Goal: Task Accomplishment & Management: Manage account settings

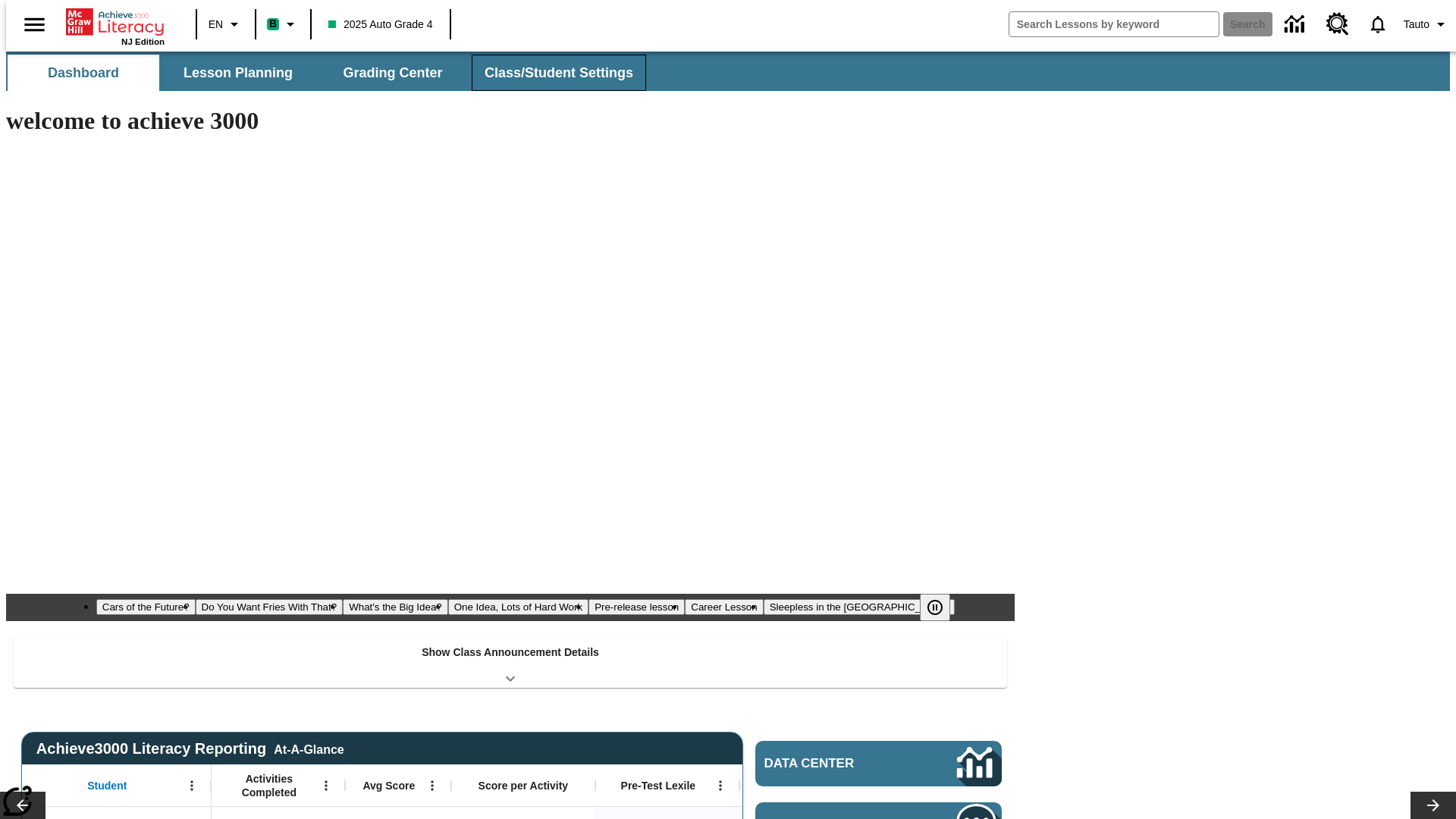
click at [550, 72] on span "Class/Student Settings" at bounding box center [559, 73] width 148 height 17
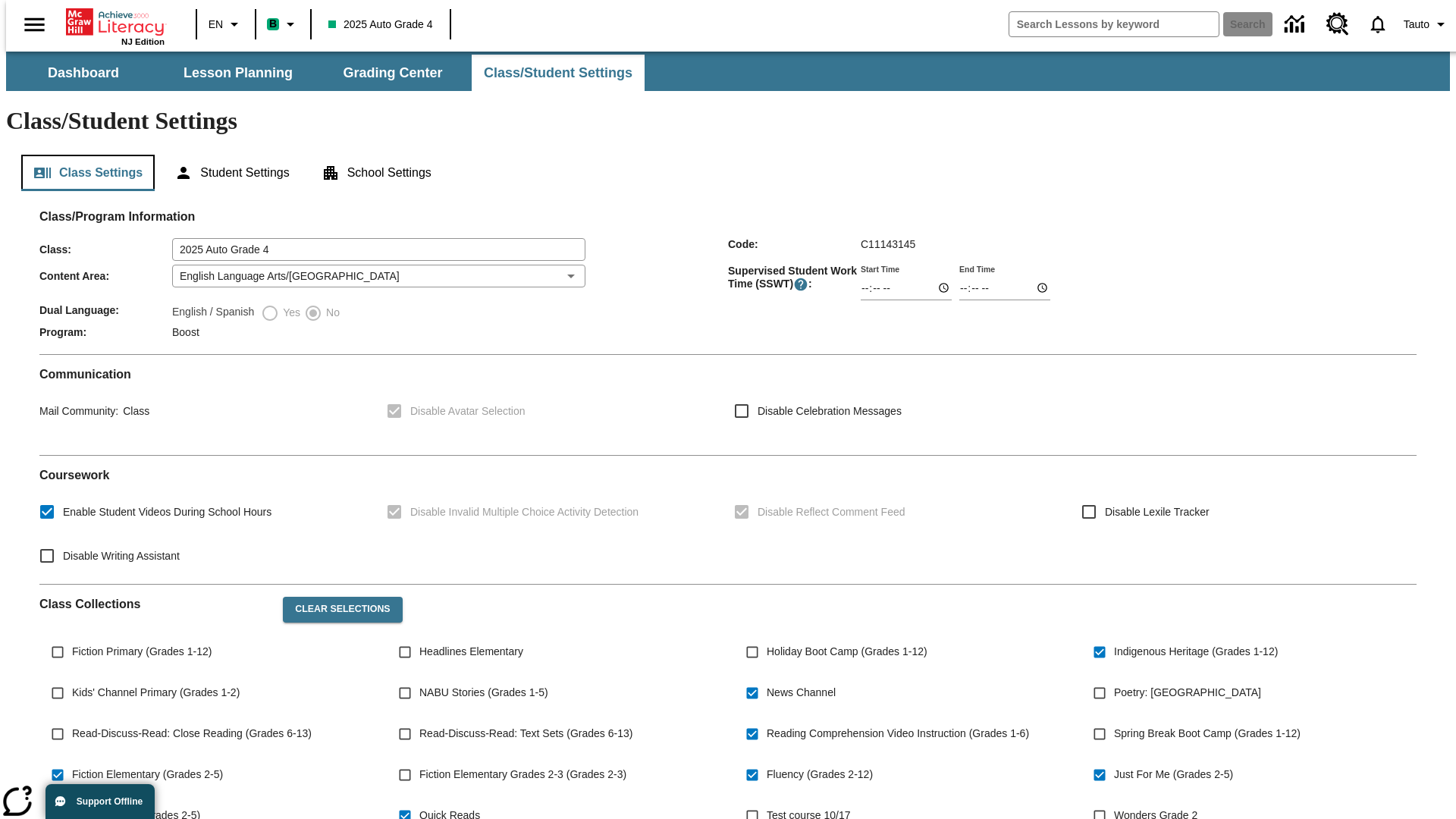
click at [82, 155] on button "Class Settings" at bounding box center [87, 173] width 134 height 37
type input "02:40"
type input "03:40"
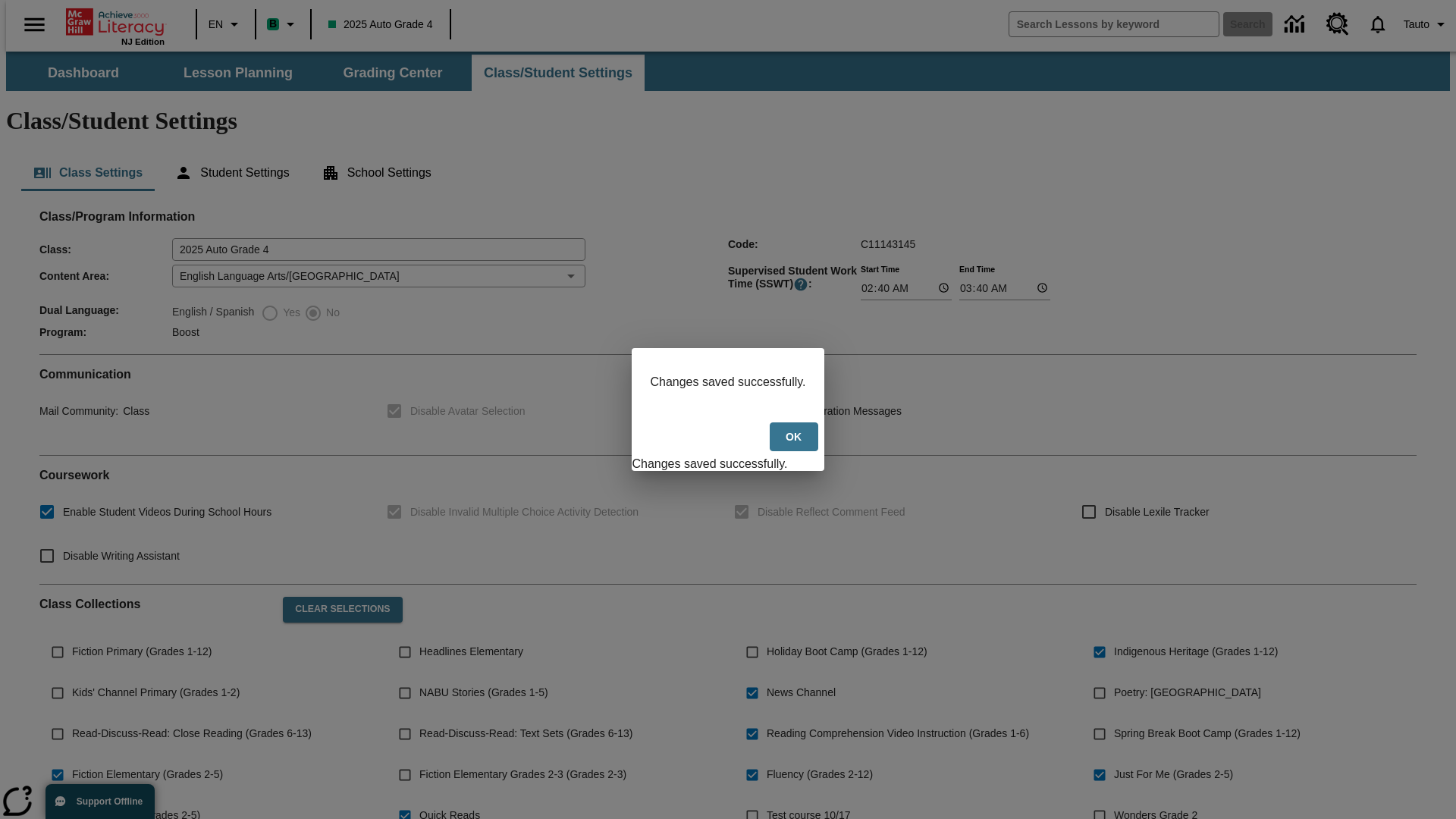
scroll to position [222, 0]
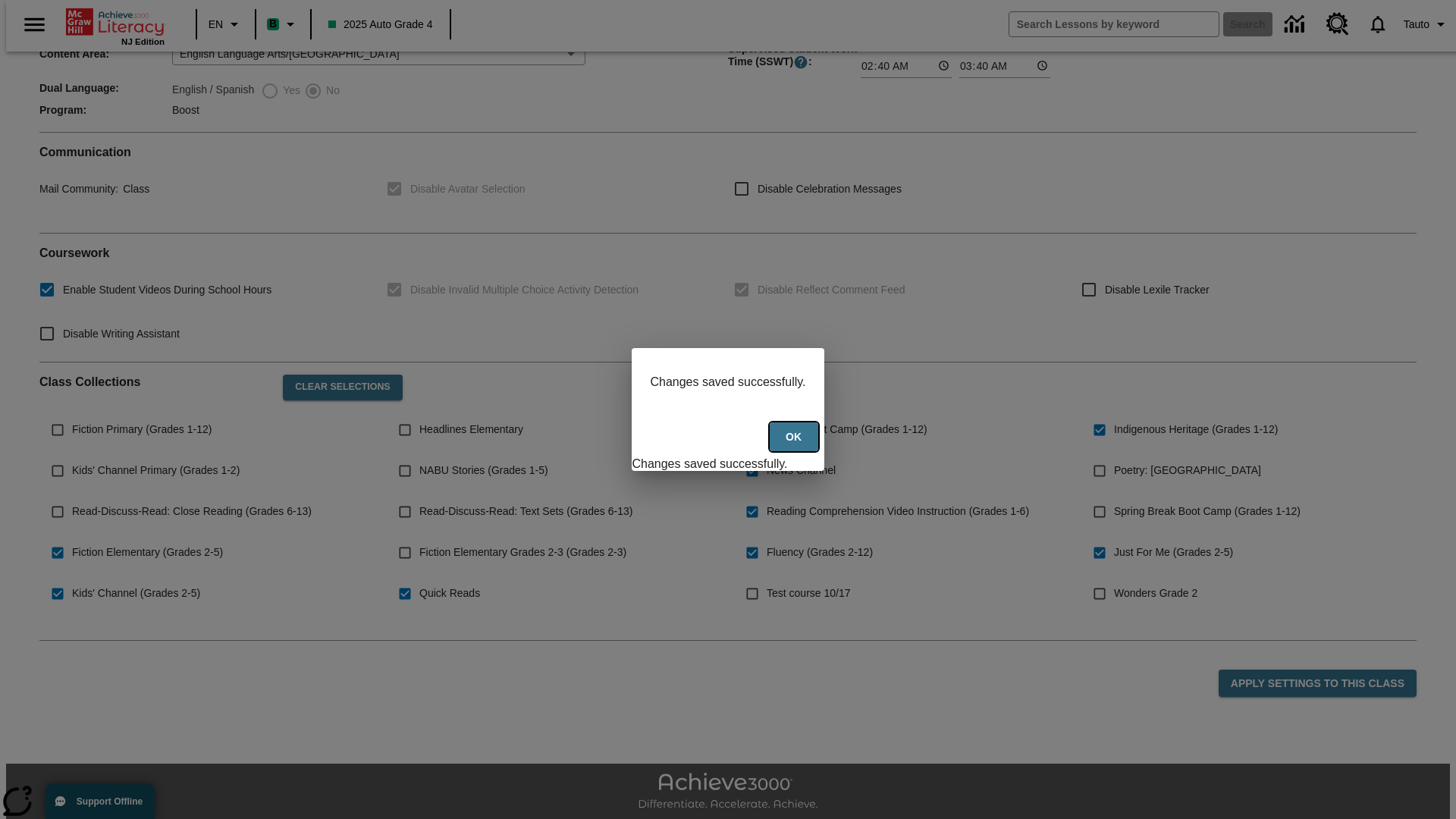
click at [796, 445] on button "Ok" at bounding box center [794, 437] width 49 height 30
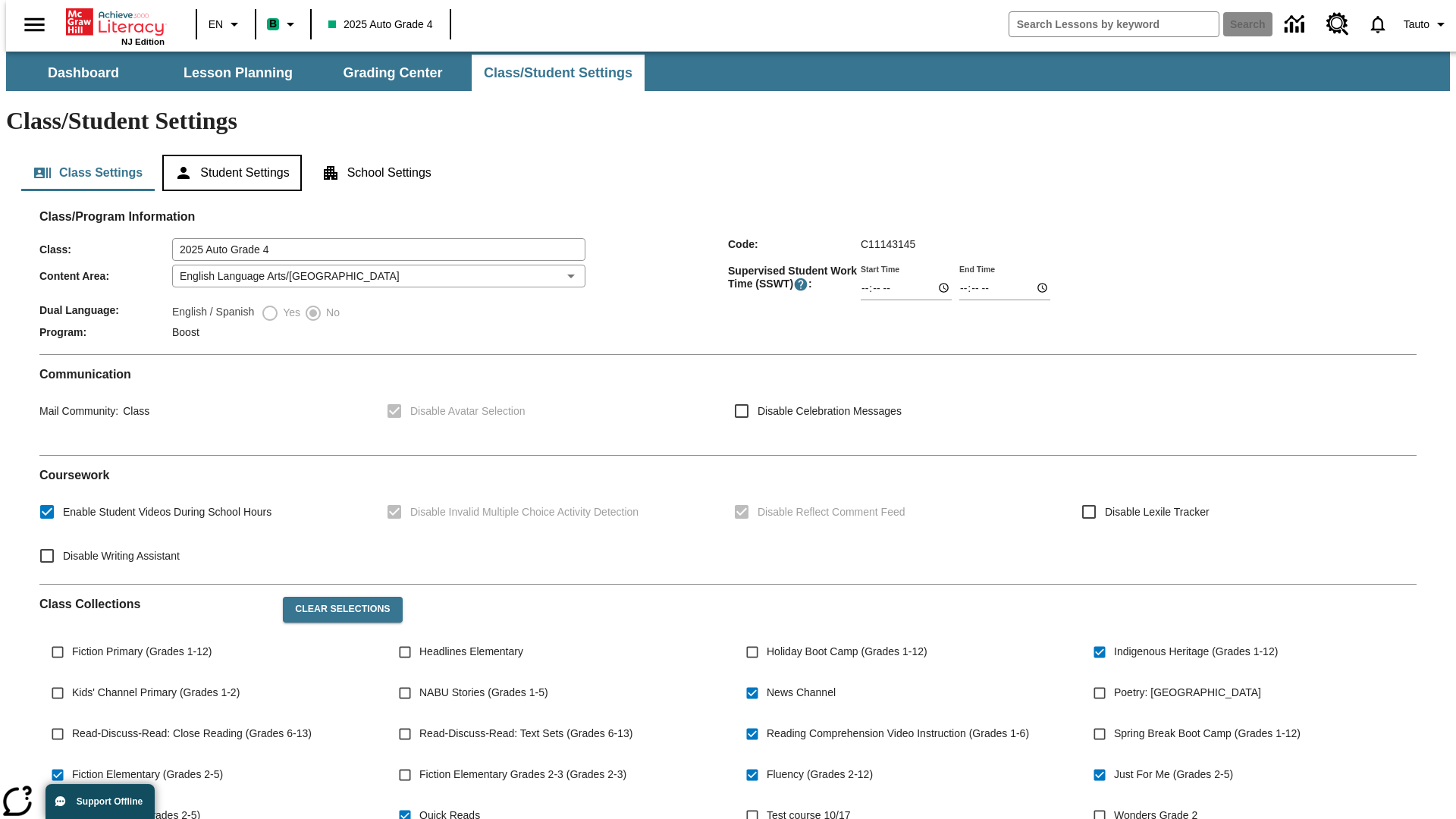
click at [228, 155] on button "Student Settings" at bounding box center [231, 173] width 139 height 37
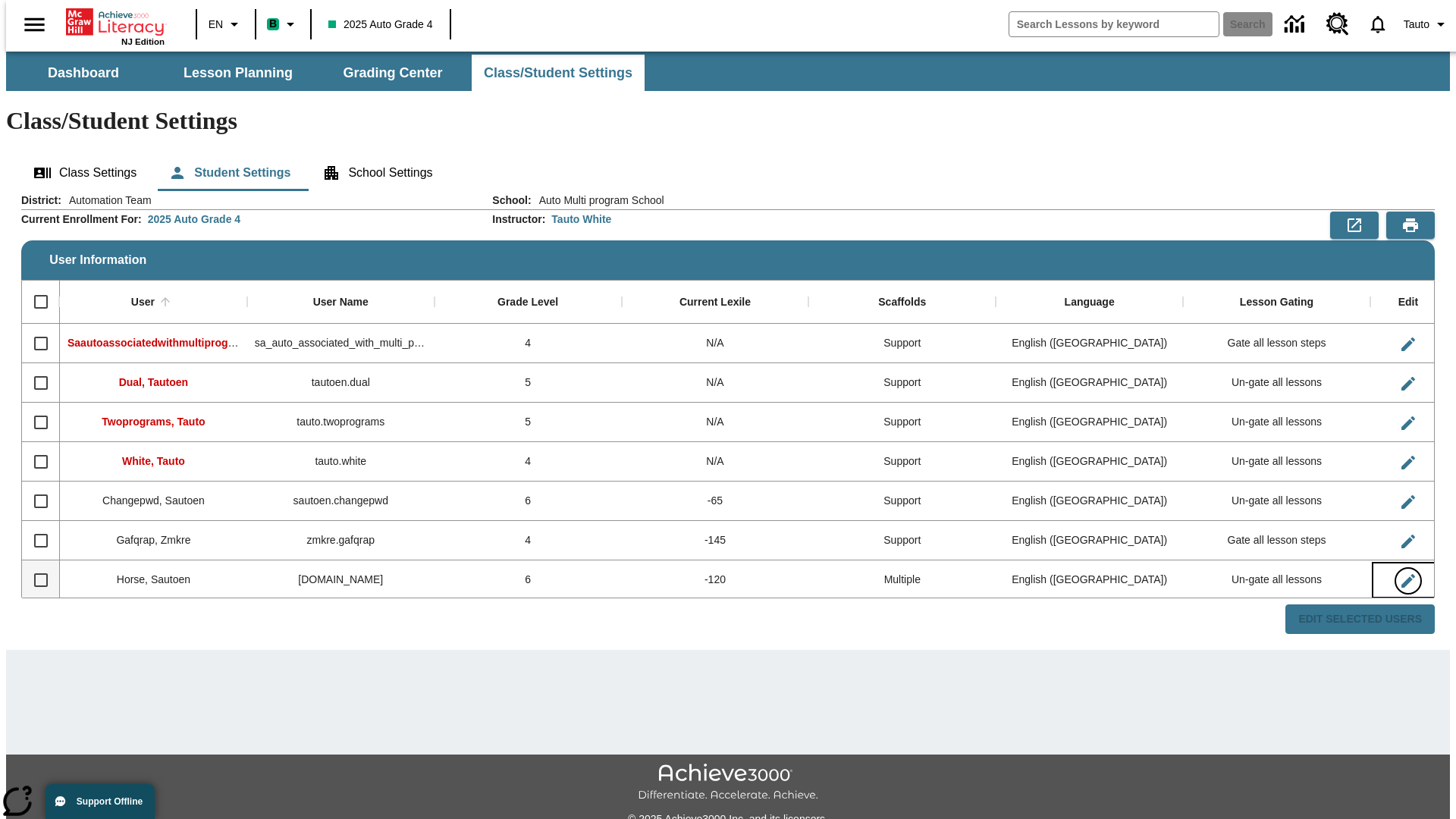
click at [1401, 574] on icon "Edit User" at bounding box center [1408, 581] width 14 height 14
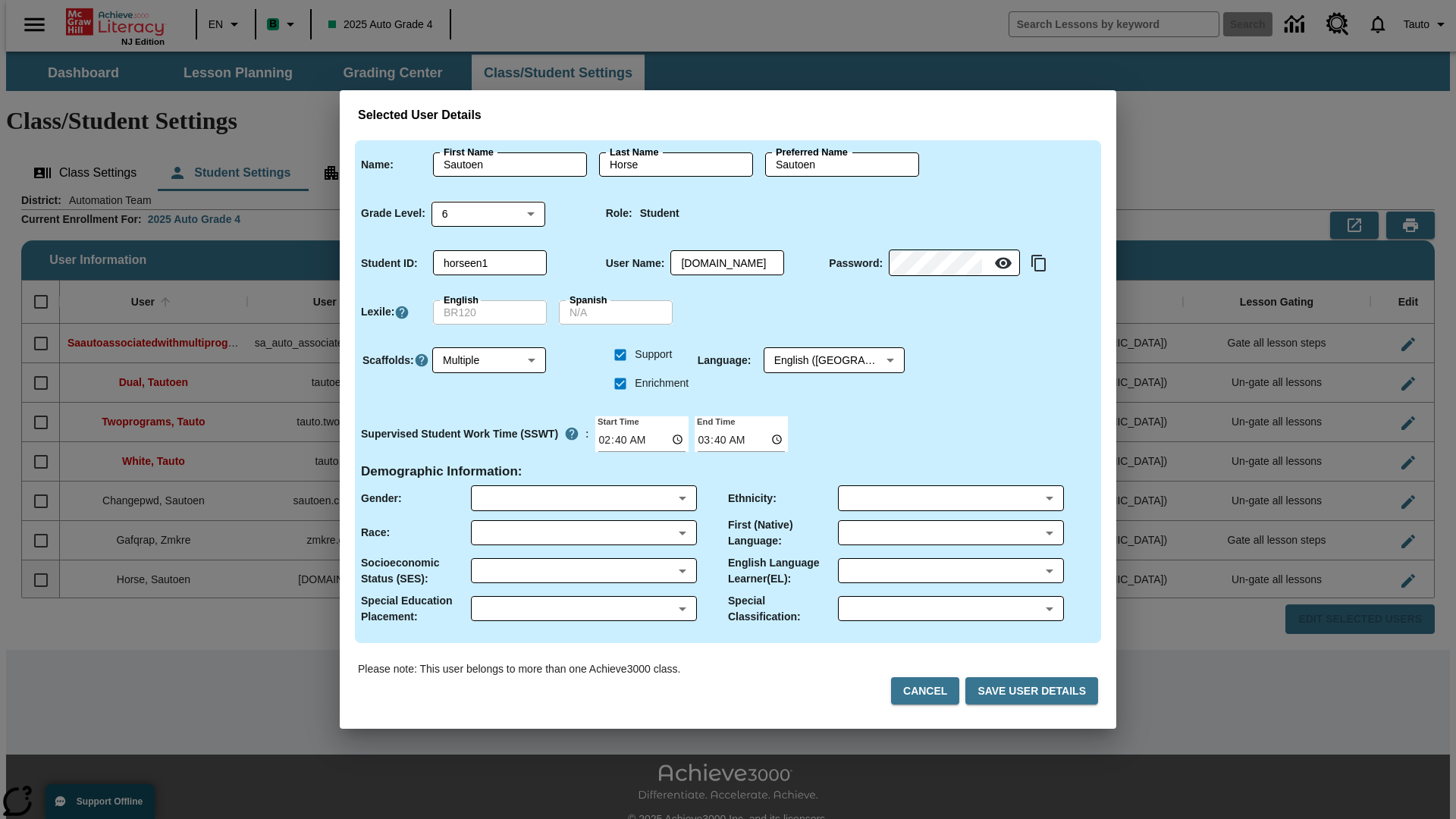
scroll to position [2, 0]
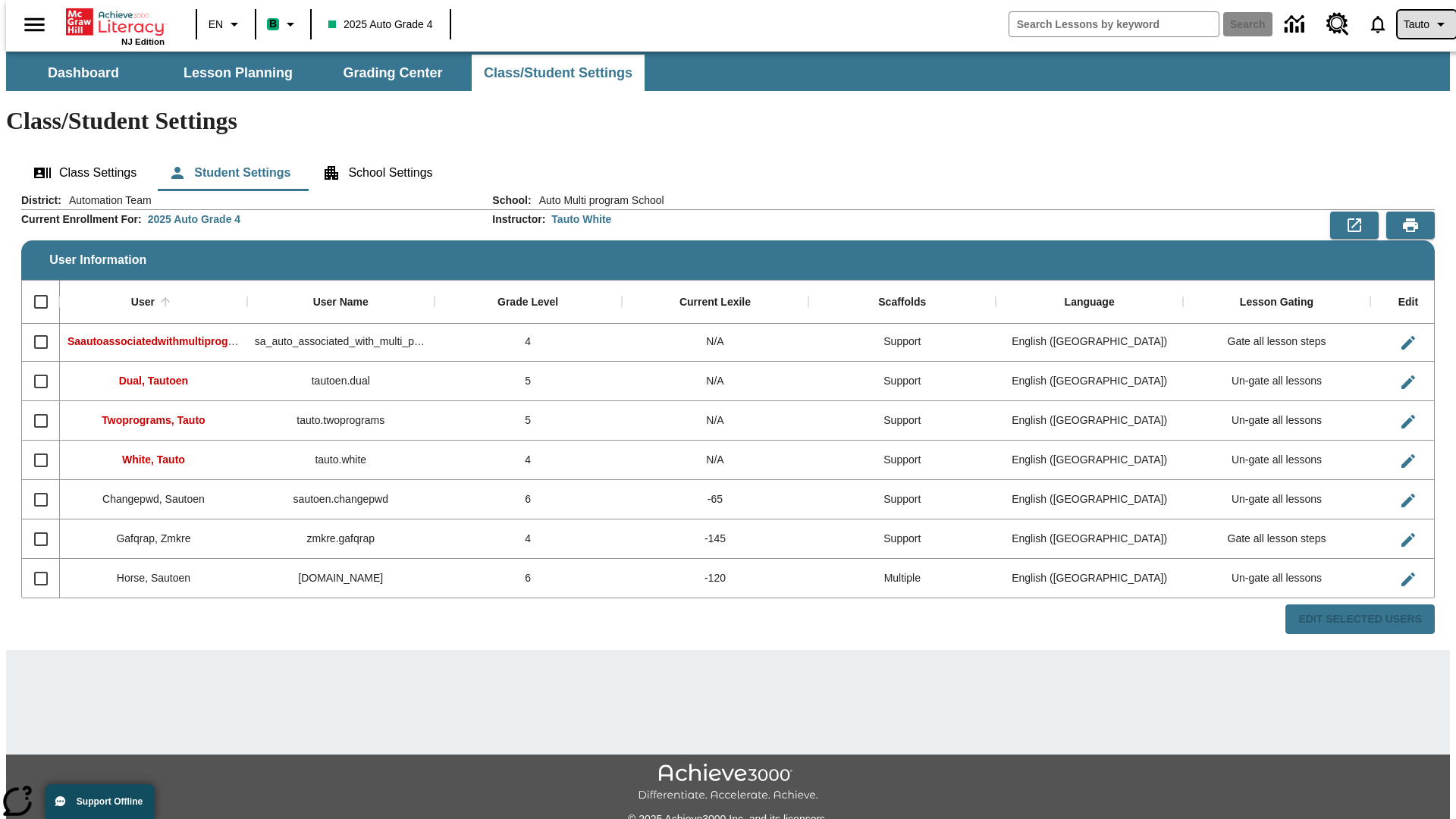
click at [1418, 24] on span "Tauto" at bounding box center [1417, 24] width 26 height 16
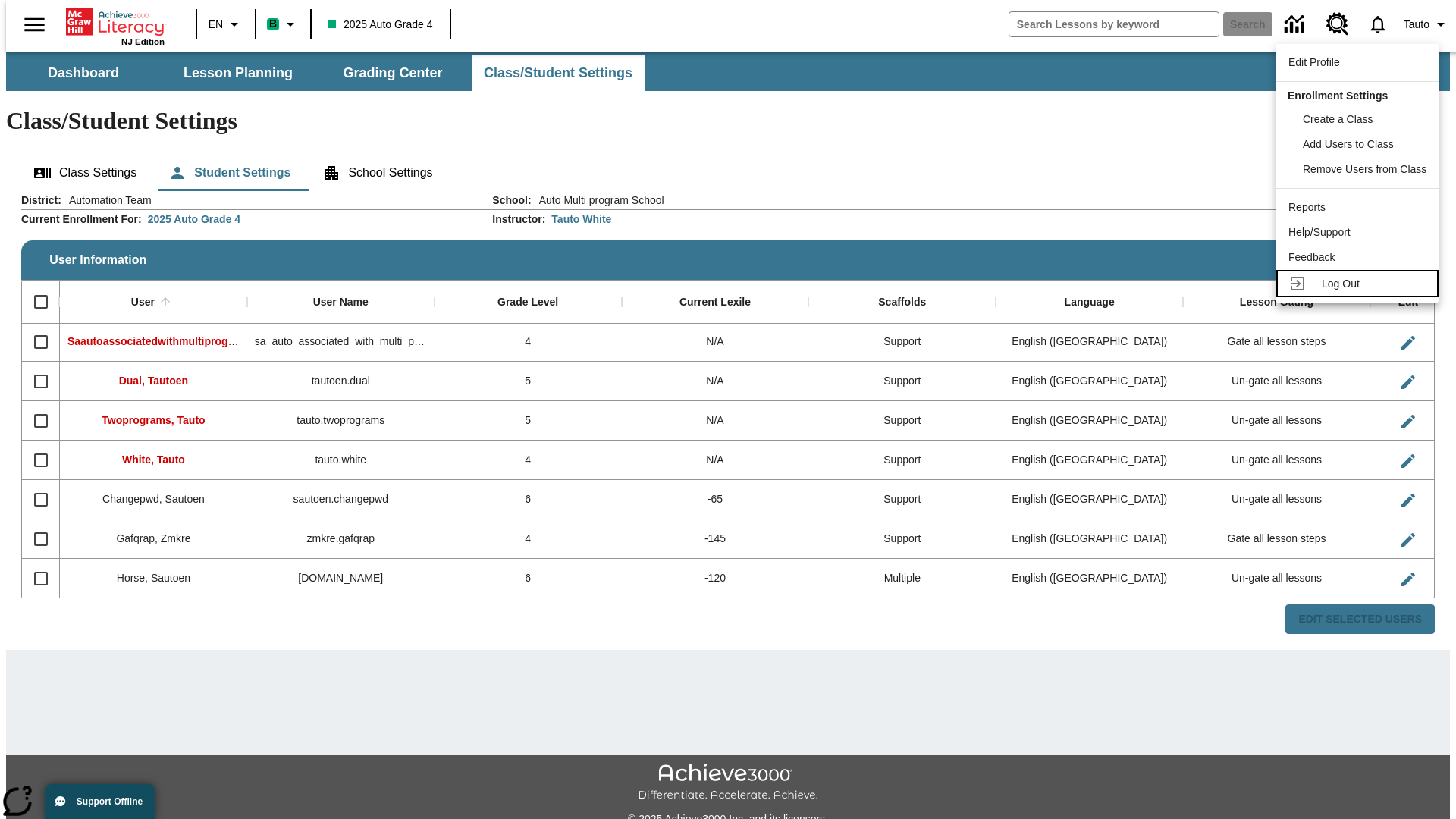
click at [1360, 284] on span "Log Out" at bounding box center [1340, 284] width 38 height 12
